Goal: Transaction & Acquisition: Obtain resource

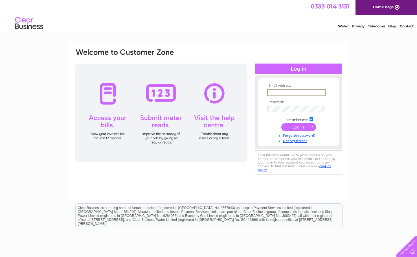
type input "[PERSON_NAME][EMAIL_ADDRESS][DOMAIN_NAME]"
click at [298, 126] on input "submit" at bounding box center [298, 127] width 35 height 8
click at [303, 125] on input "submit" at bounding box center [298, 126] width 35 height 8
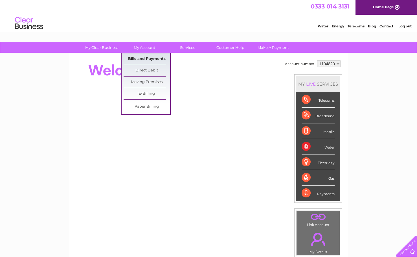
click at [151, 59] on link "Bills and Payments" at bounding box center [147, 58] width 47 height 11
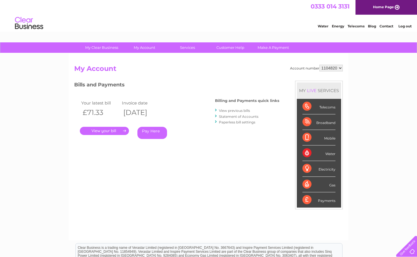
click at [118, 131] on link "." at bounding box center [104, 131] width 49 height 8
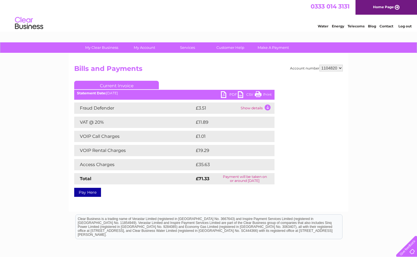
click at [223, 95] on link "PDF" at bounding box center [229, 95] width 17 height 8
